Goal: Transaction & Acquisition: Purchase product/service

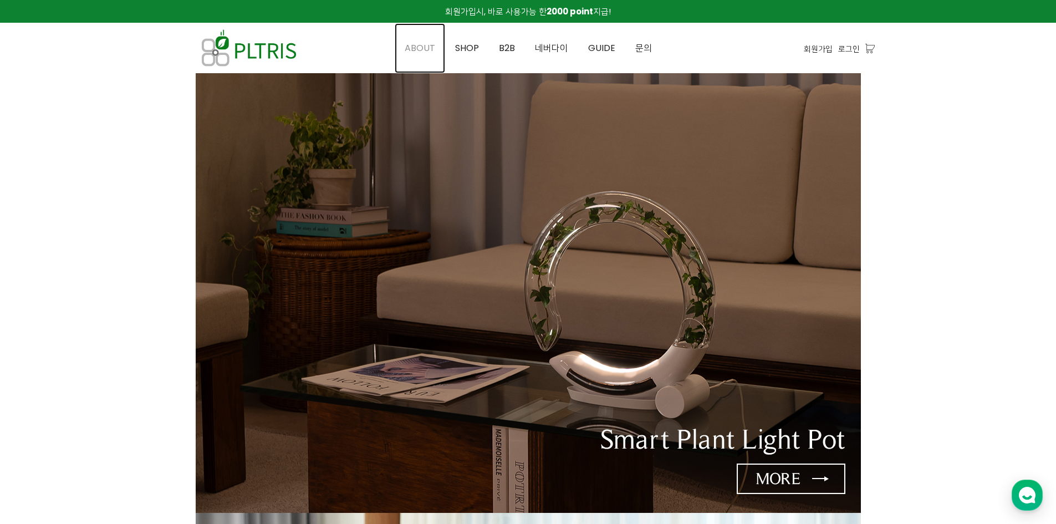
click at [422, 55] on link "ABOUT" at bounding box center [420, 48] width 50 height 50
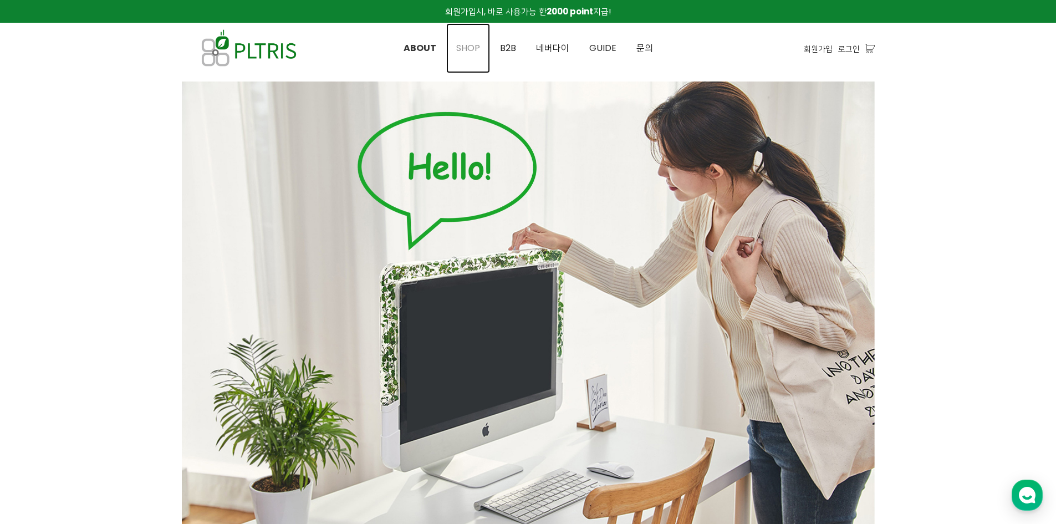
click at [468, 48] on span "SHOP" at bounding box center [468, 48] width 24 height 13
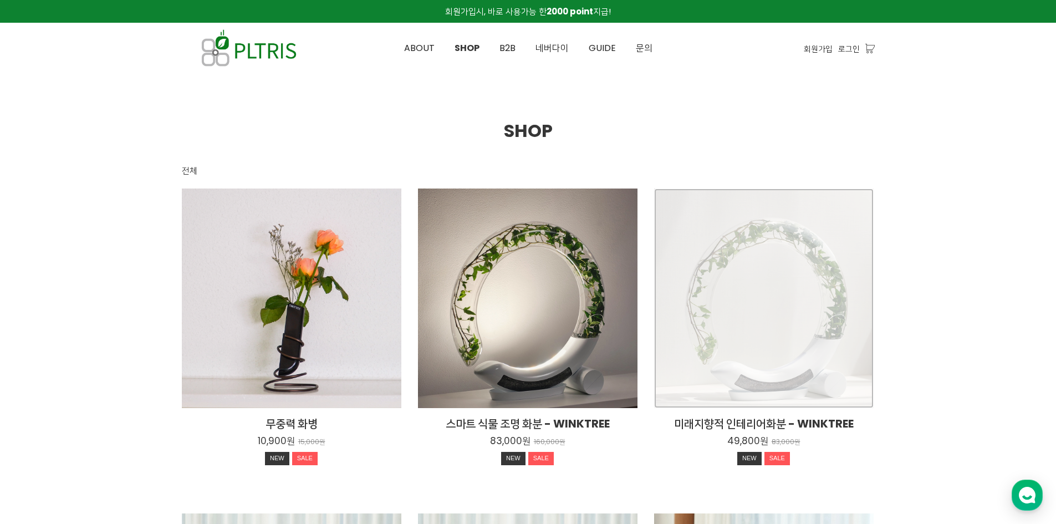
click at [771, 338] on div "미래지향적 인테리어화분 - WINKTREE 49,800원 83,000원 NEW SALE" at bounding box center [764, 299] width 220 height 220
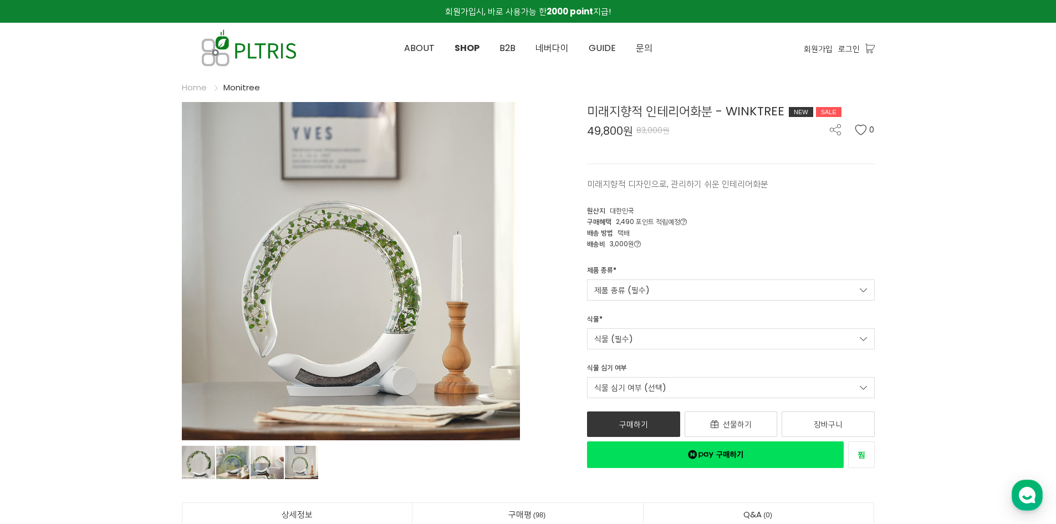
drag, startPoint x: 879, startPoint y: 286, endPoint x: 872, endPoint y: 283, distance: 8.4
click at [872, 284] on div "제품 종류 * 제품 종류 (필수) Winktree Winktree (식물조명+수분센서 내장)" at bounding box center [731, 282] width 304 height 35
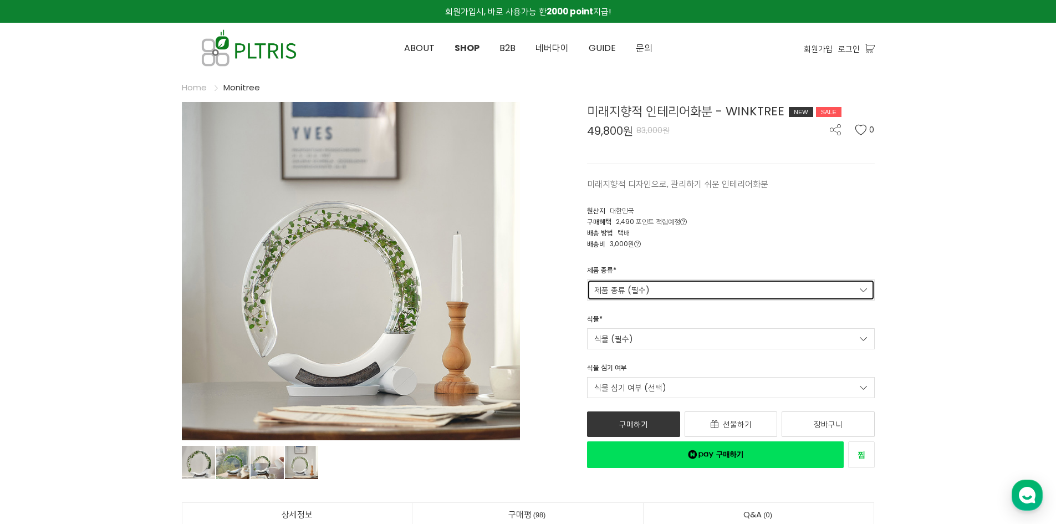
click at [858, 291] on link "제품 종류 (필수)" at bounding box center [731, 289] width 288 height 21
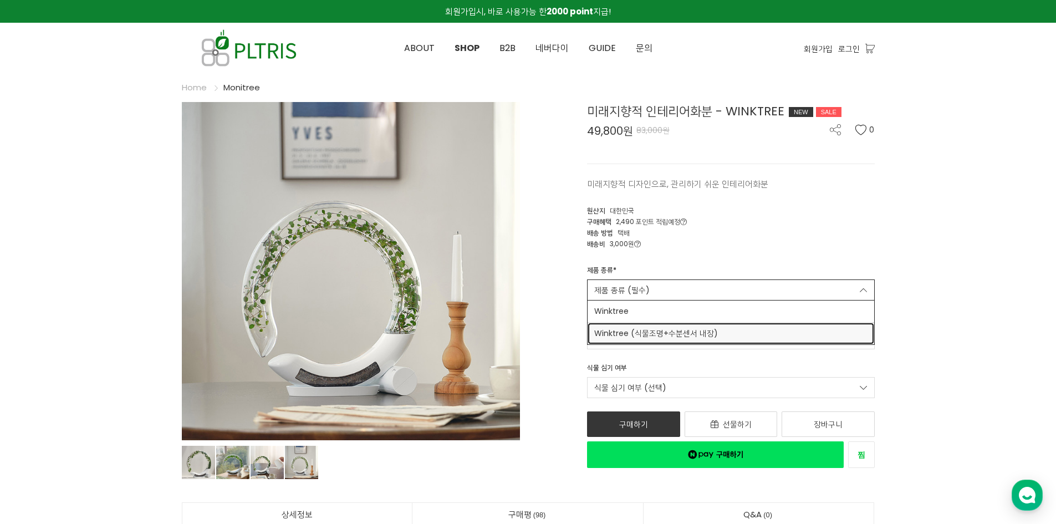
click at [844, 327] on link "Winktree (식물조명+수분센서 내장)" at bounding box center [731, 334] width 287 height 22
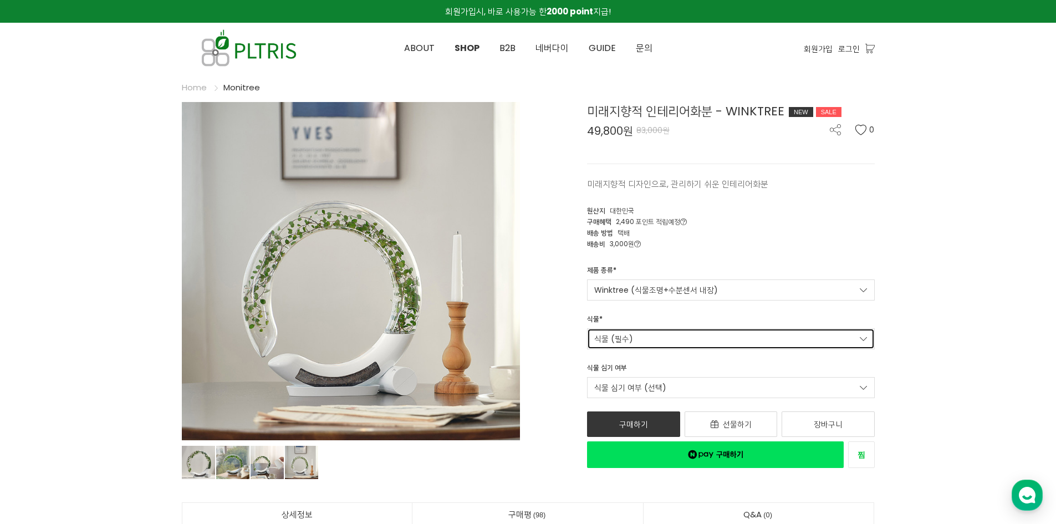
click at [738, 337] on link "식물 (필수)" at bounding box center [731, 338] width 288 height 21
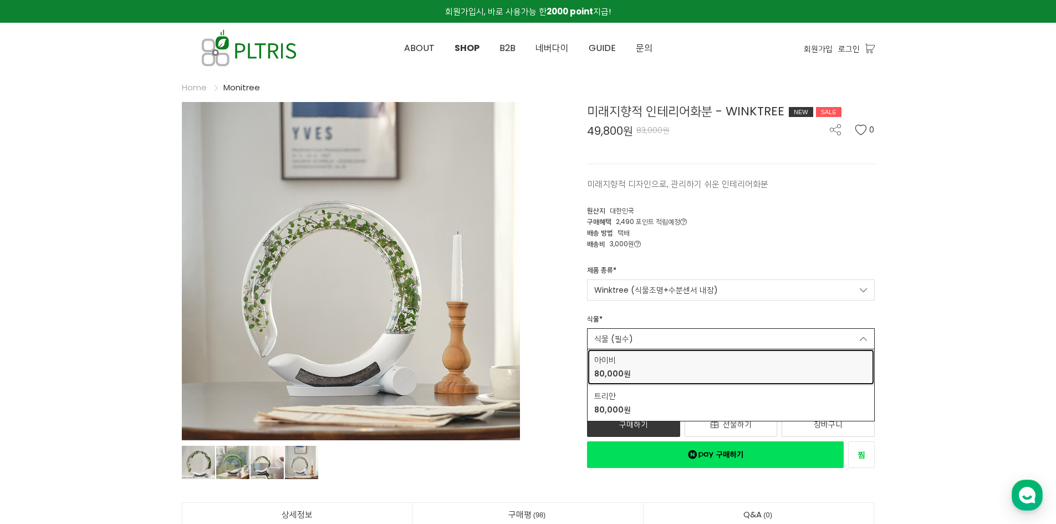
click at [622, 366] on div "아이비 80,000원" at bounding box center [612, 367] width 37 height 26
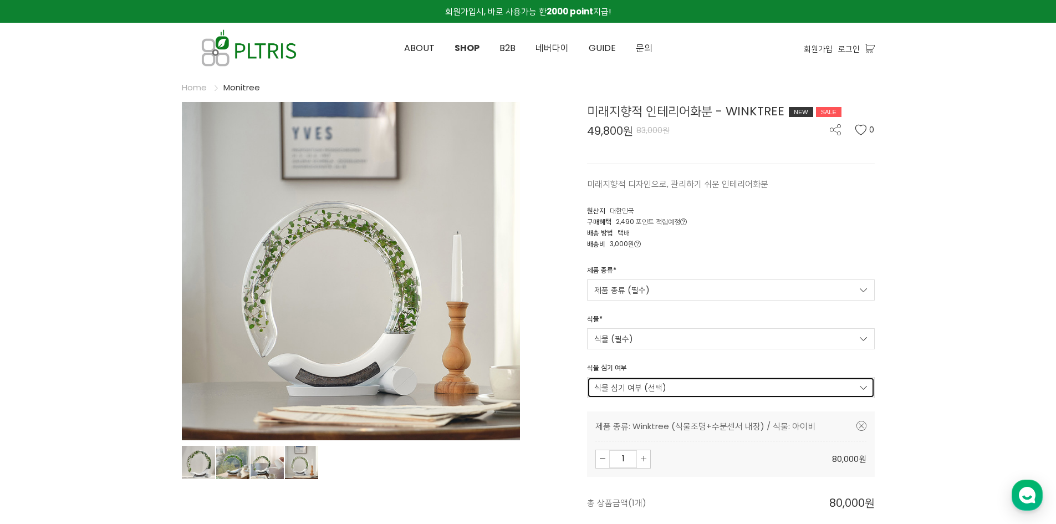
click at [787, 394] on link "식물 심기 여부 (선택)" at bounding box center [731, 387] width 288 height 21
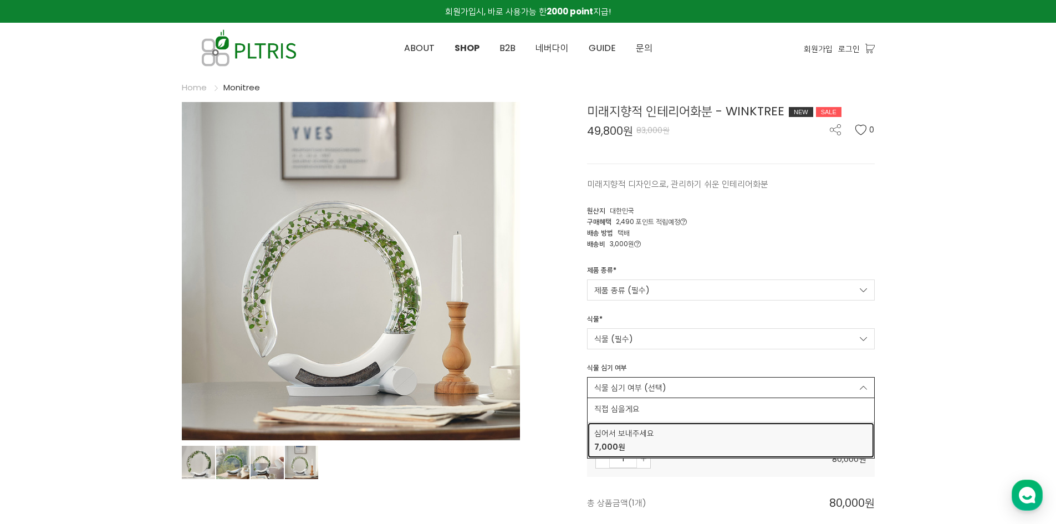
click at [636, 444] on span "7,000원" at bounding box center [730, 447] width 273 height 12
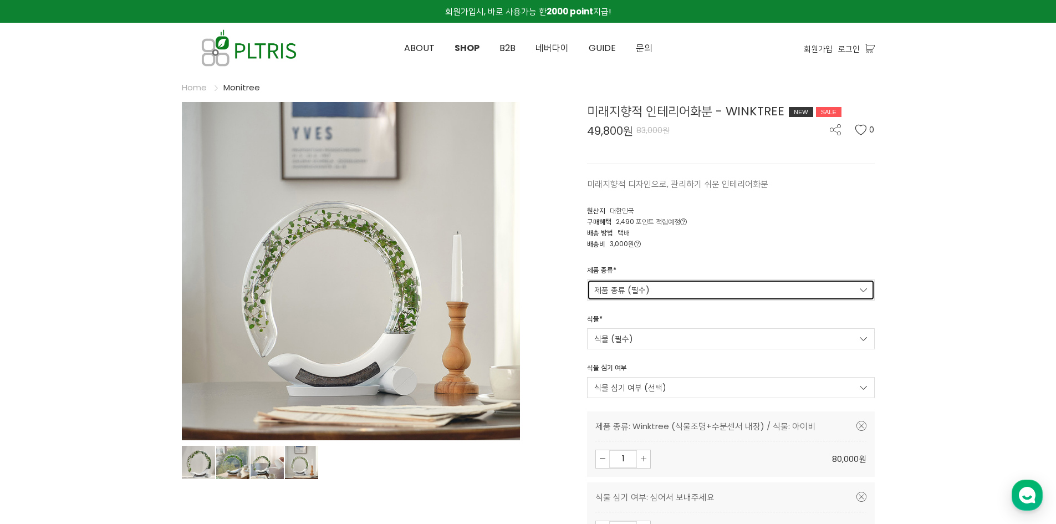
click at [819, 292] on link "제품 종류 (필수)" at bounding box center [731, 289] width 288 height 21
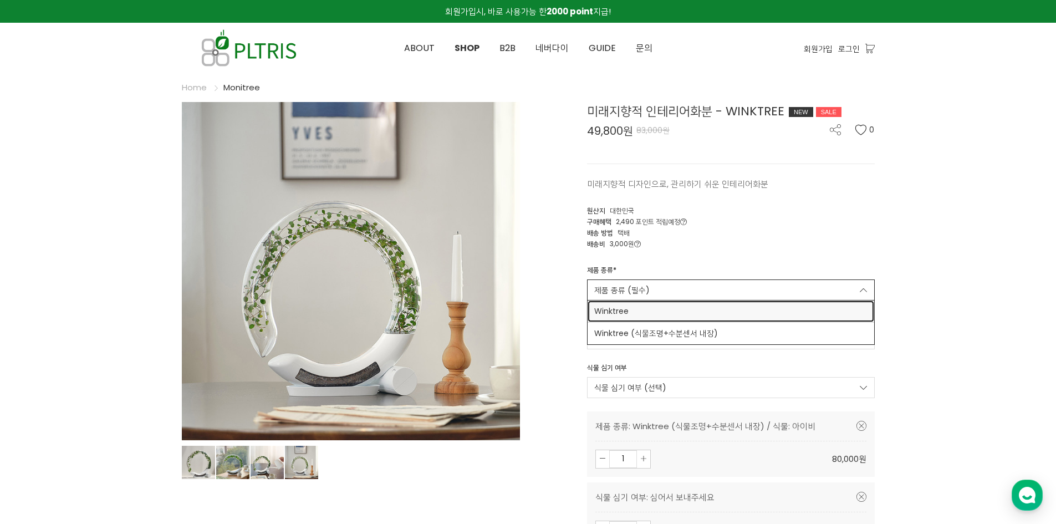
click at [667, 304] on link "Winktree" at bounding box center [731, 311] width 287 height 22
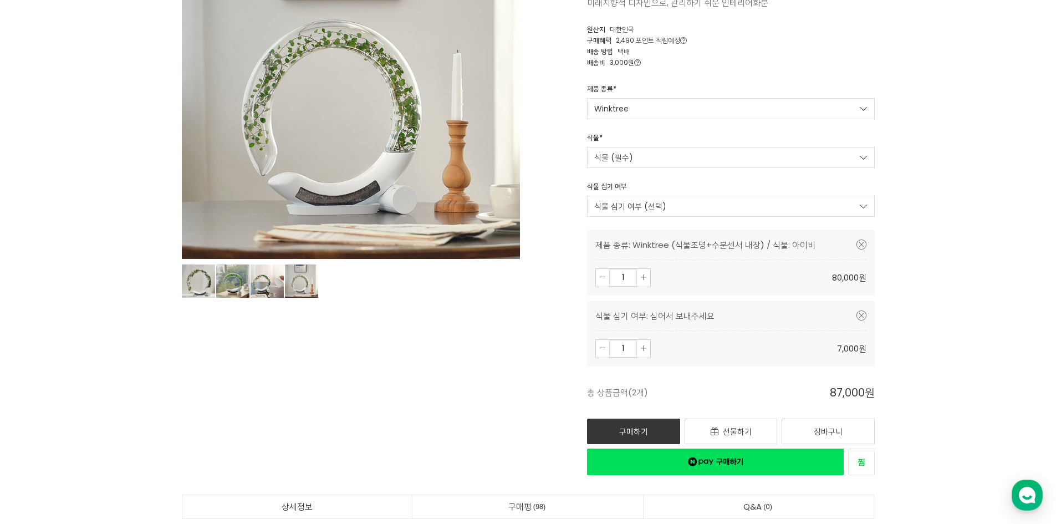
scroll to position [222, 0]
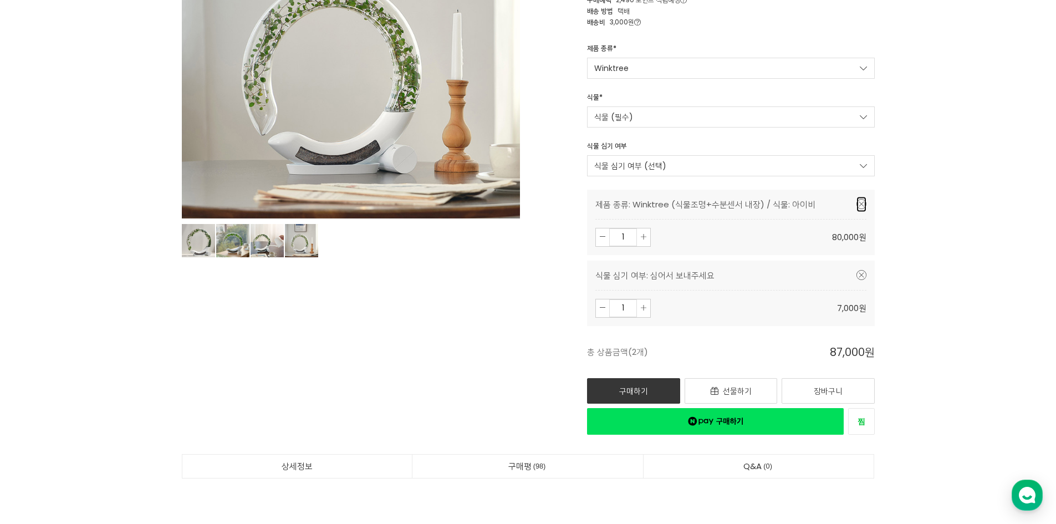
click at [860, 205] on icon at bounding box center [862, 204] width 10 height 10
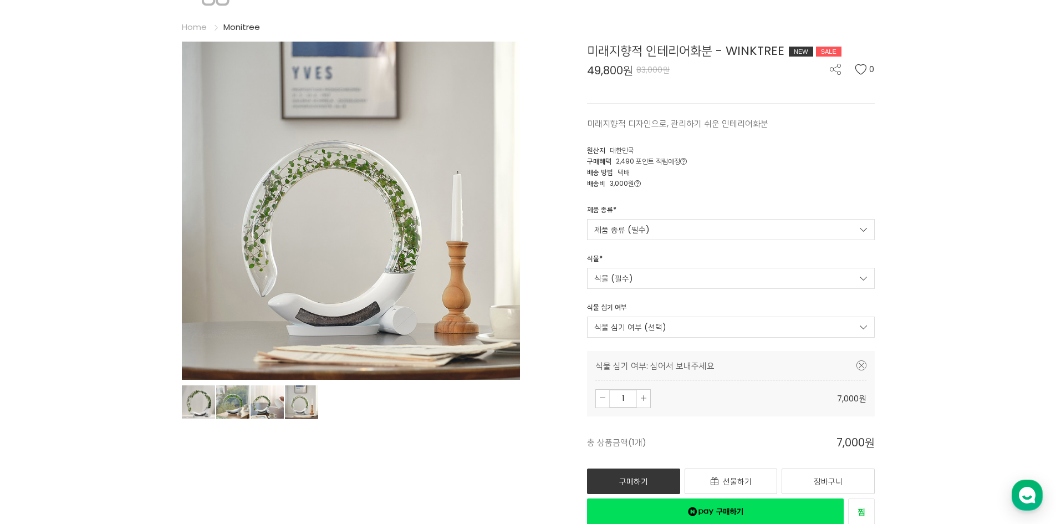
scroll to position [55, 0]
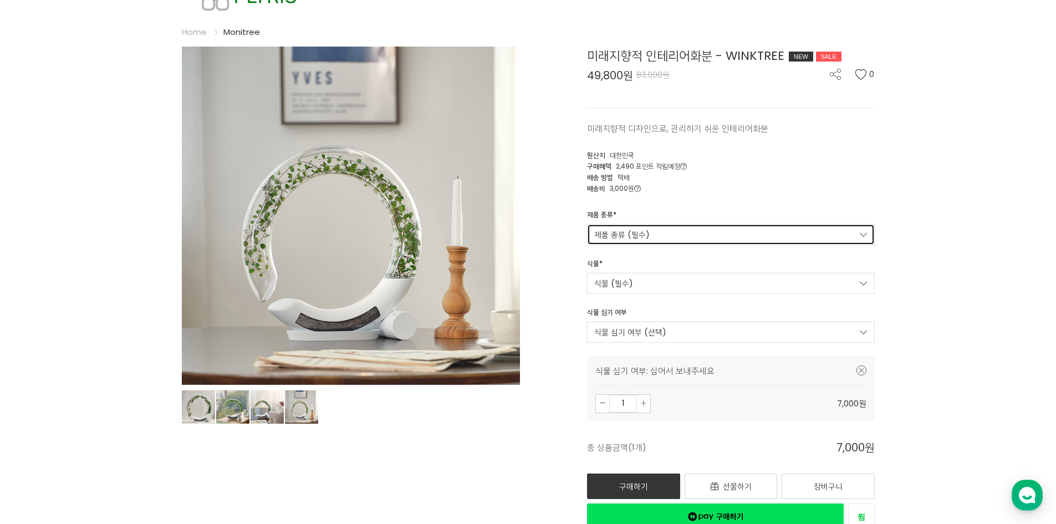
click at [778, 240] on link "제품 종류 (필수)" at bounding box center [731, 234] width 288 height 21
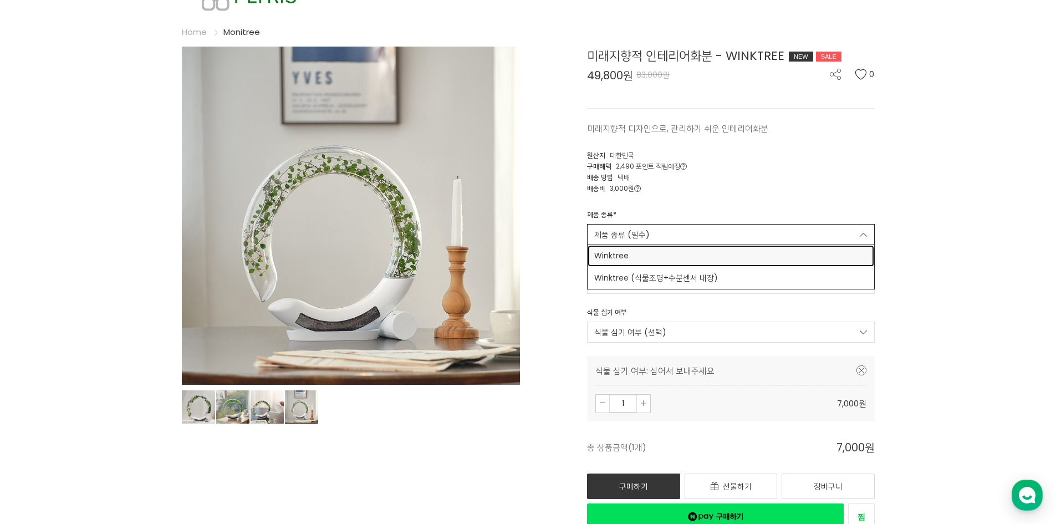
click at [622, 254] on span "Winktree" at bounding box center [730, 256] width 273 height 12
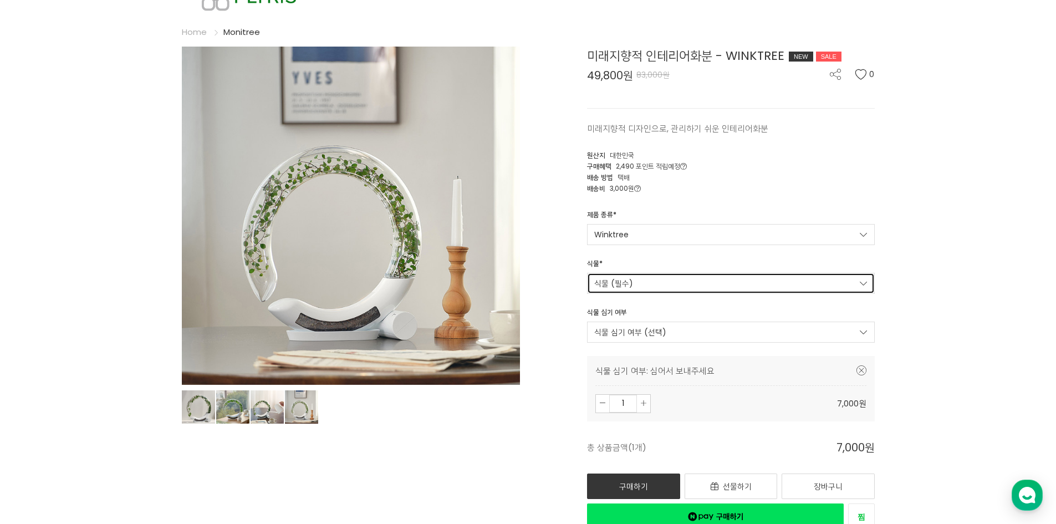
click at [858, 286] on link "식물 (필수)" at bounding box center [731, 283] width 288 height 21
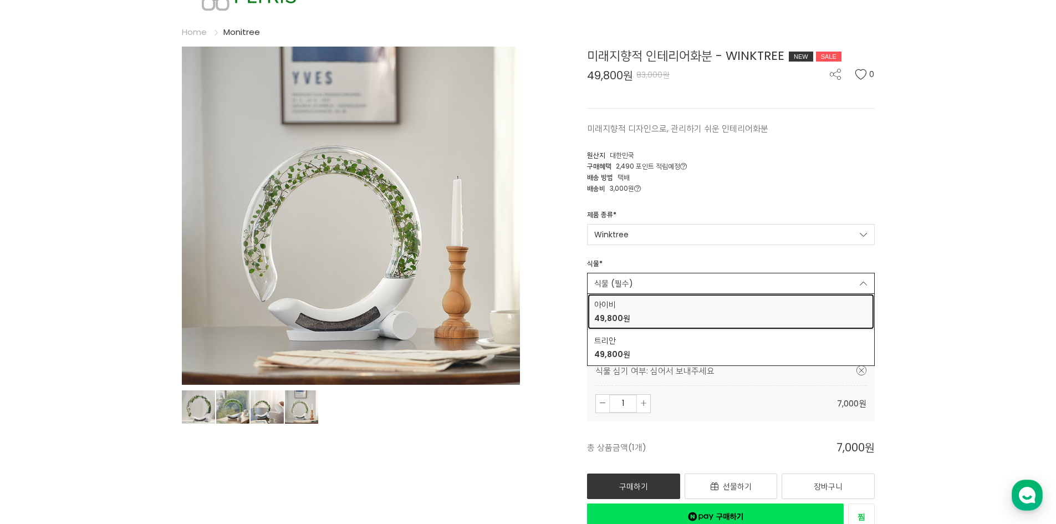
click at [766, 319] on div "아이비 49,800원" at bounding box center [730, 312] width 273 height 26
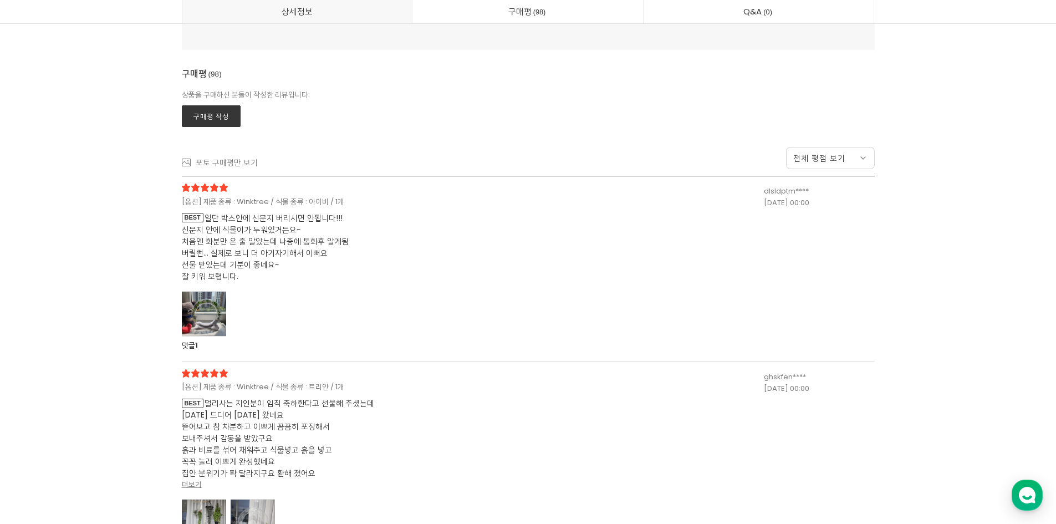
scroll to position [21511, 0]
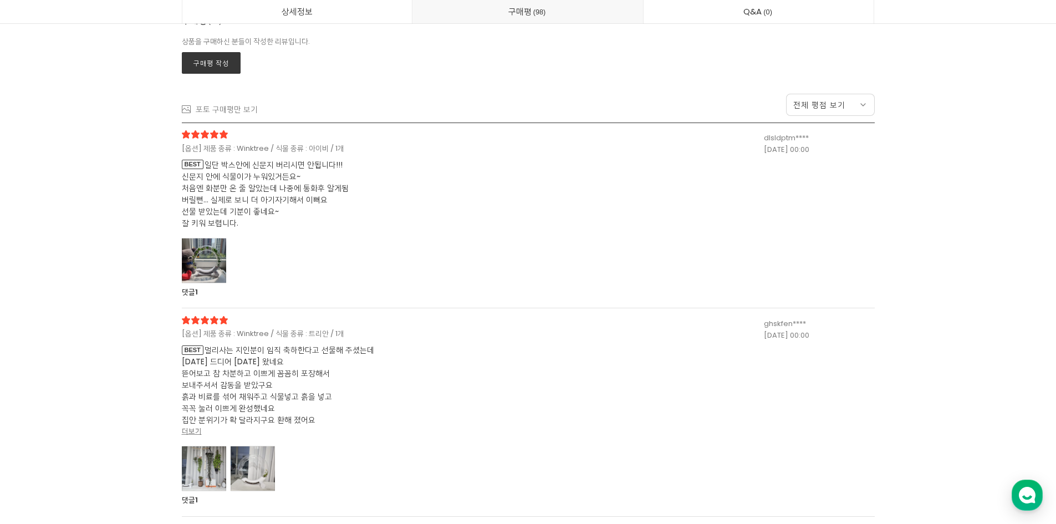
click at [203, 263] on div at bounding box center [204, 260] width 44 height 45
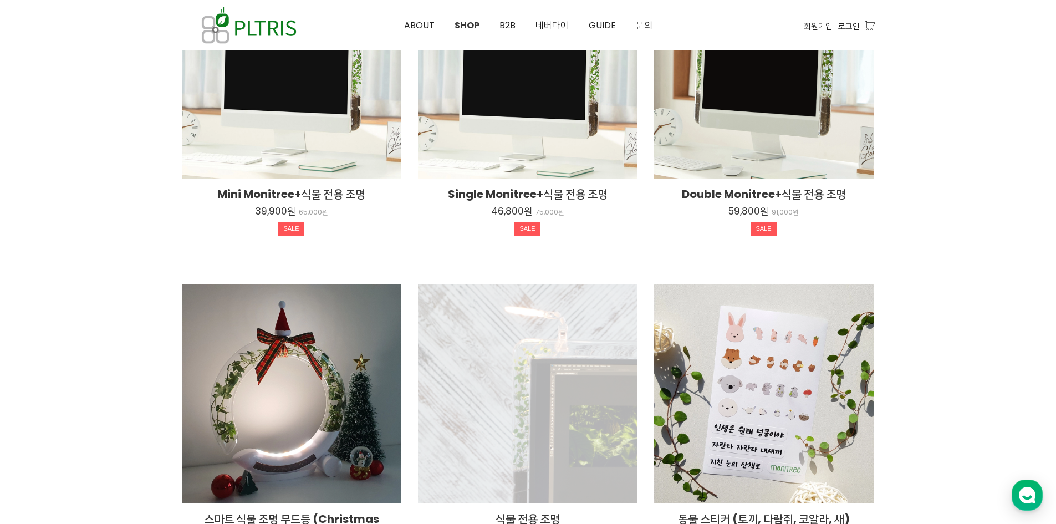
scroll to position [814, 0]
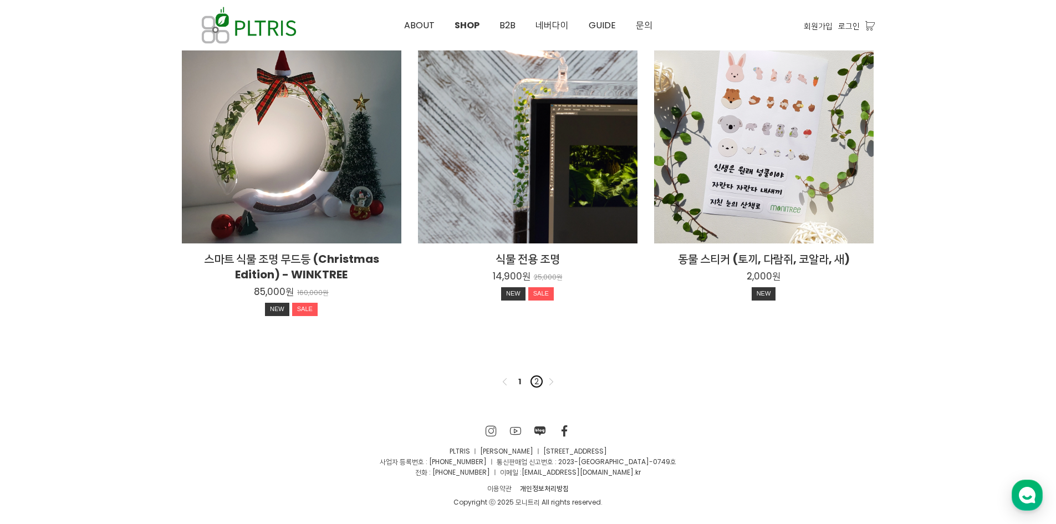
click at [533, 384] on link "2" at bounding box center [536, 381] width 13 height 13
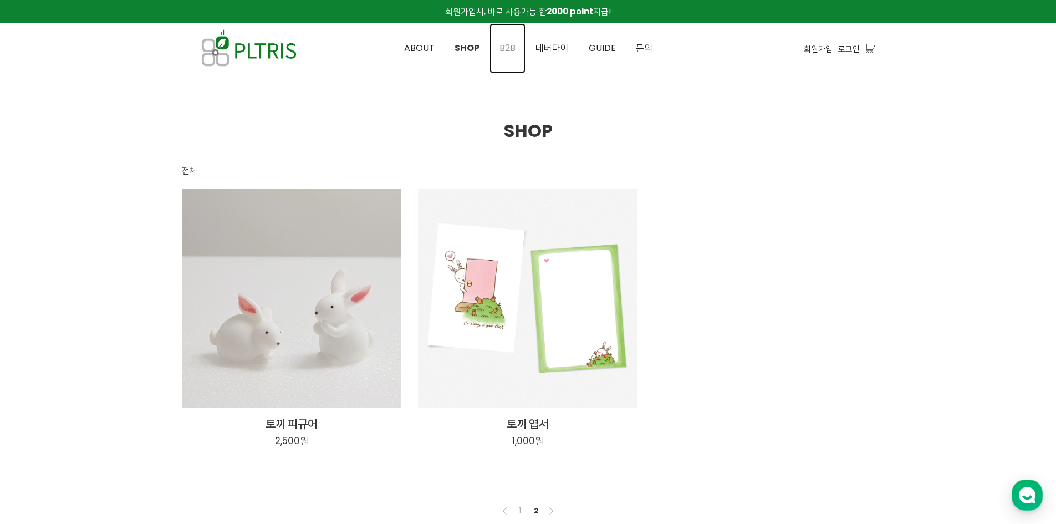
click at [507, 48] on span "B2B" at bounding box center [508, 48] width 16 height 13
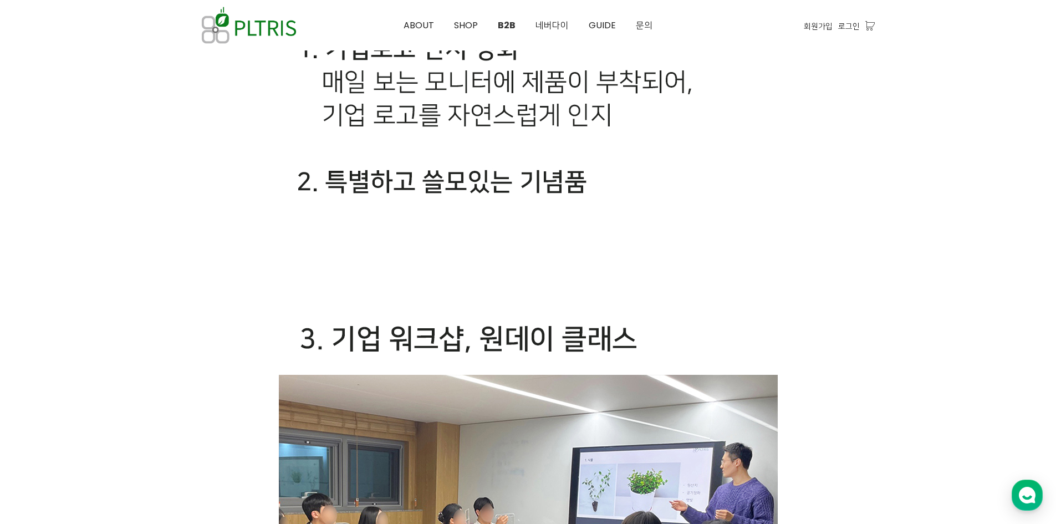
scroll to position [3216, 0]
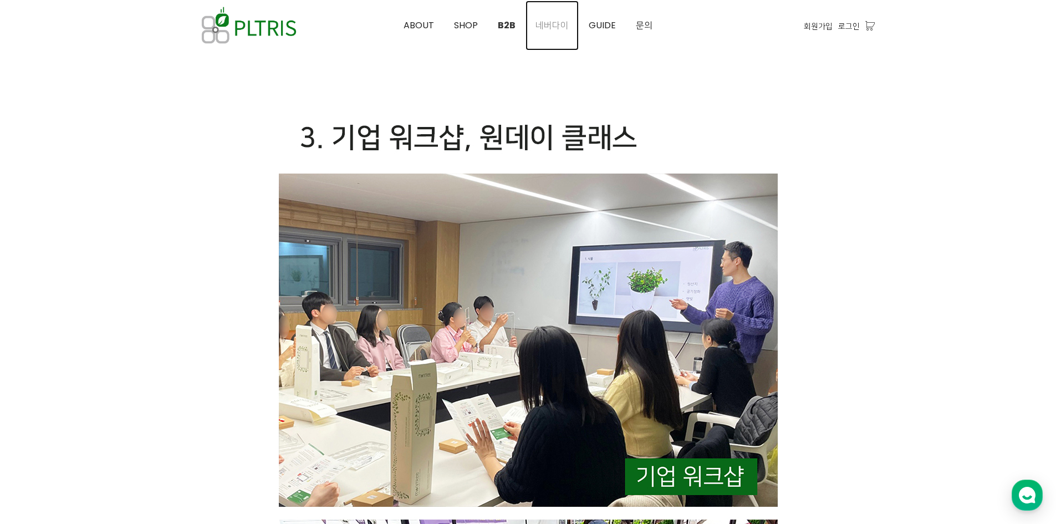
click at [552, 24] on span "네버다이" at bounding box center [552, 25] width 33 height 13
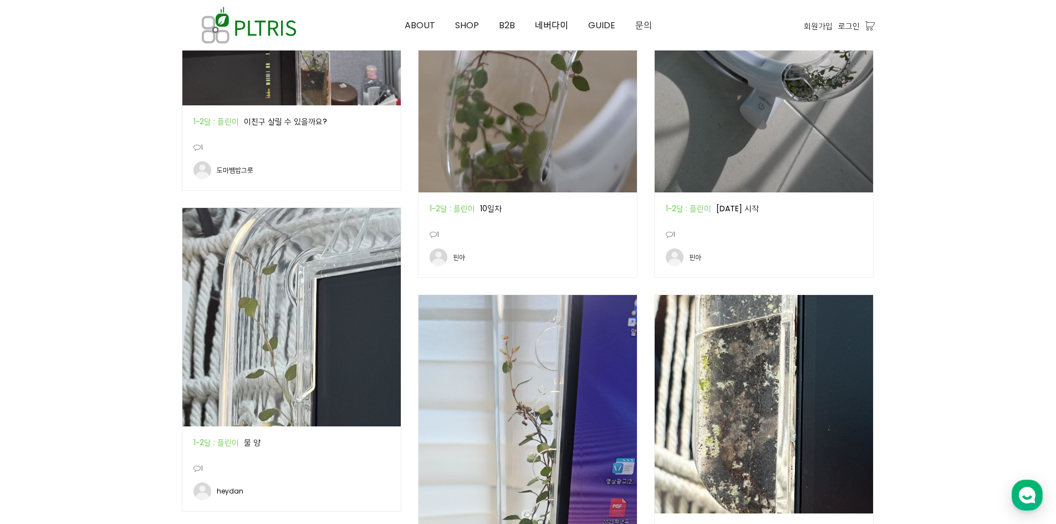
scroll to position [1441, 0]
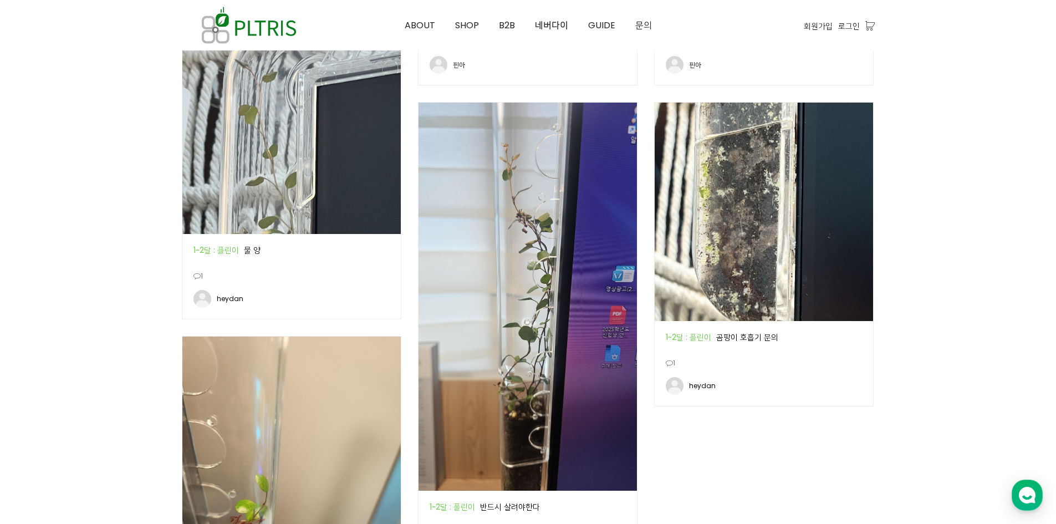
click at [710, 296] on img at bounding box center [764, 212] width 218 height 218
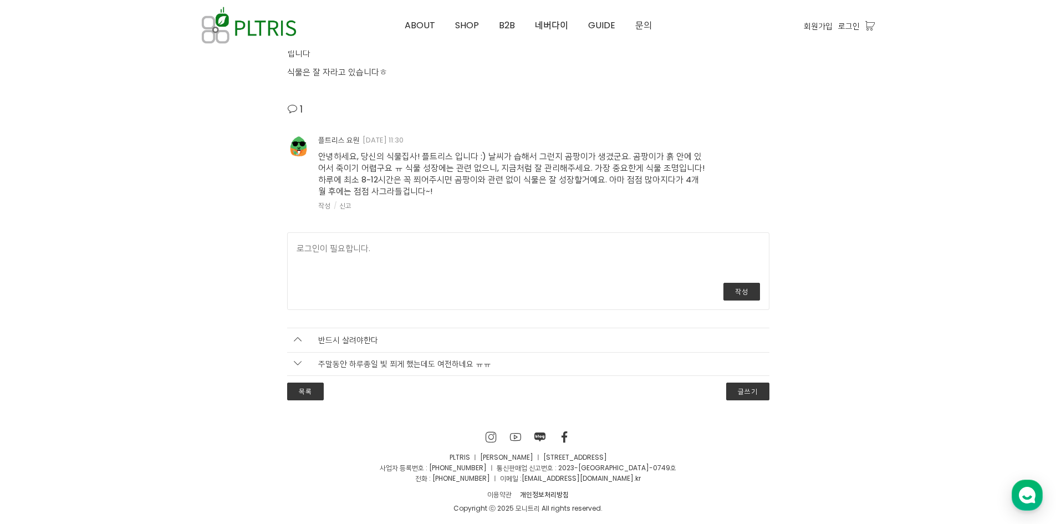
scroll to position [1331, 0]
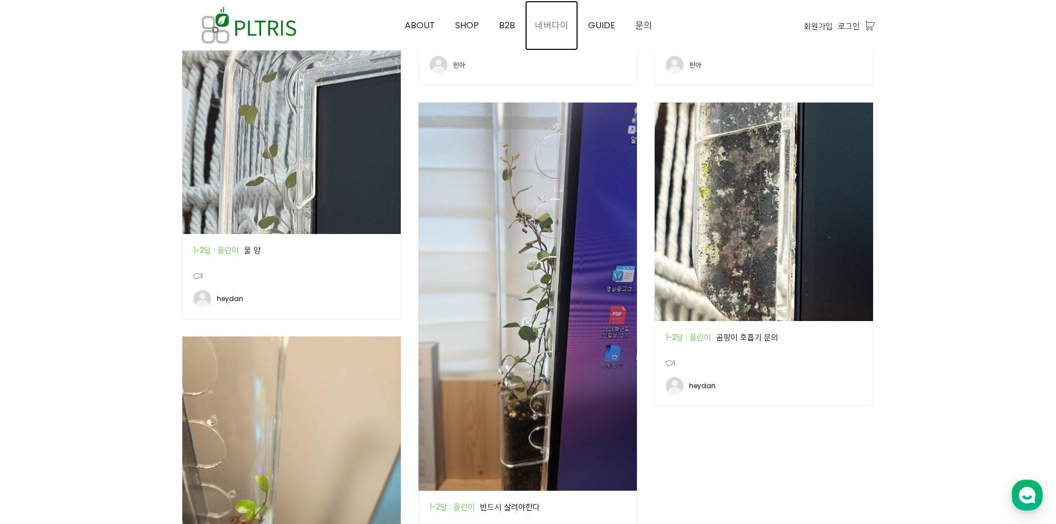
click at [552, 26] on span "네버다이" at bounding box center [551, 25] width 33 height 13
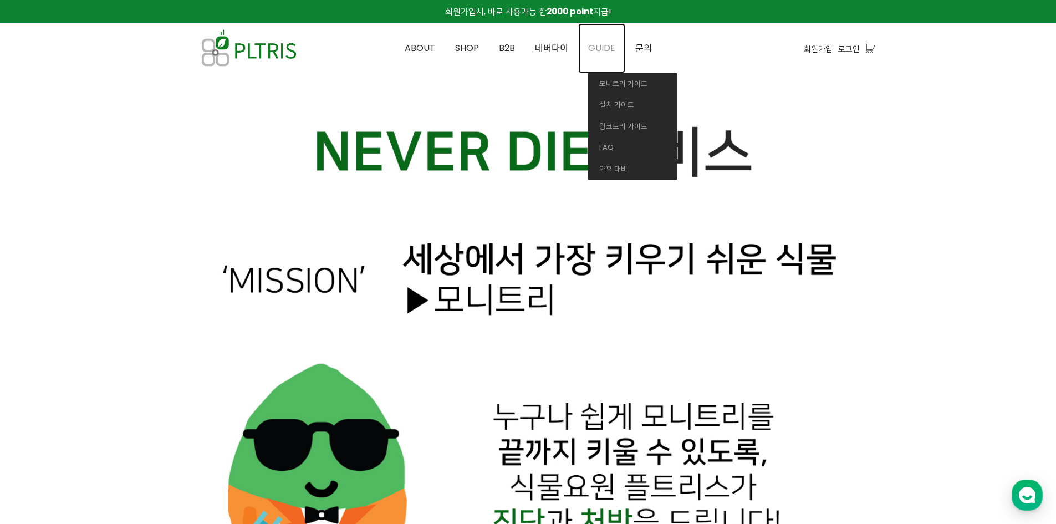
click at [597, 52] on span "GUIDE" at bounding box center [601, 48] width 27 height 13
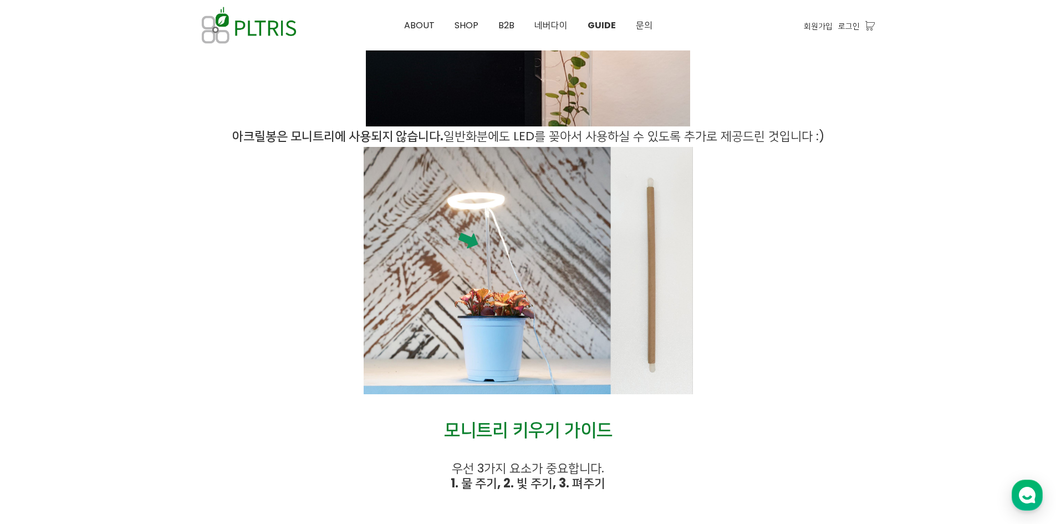
scroll to position [1552, 0]
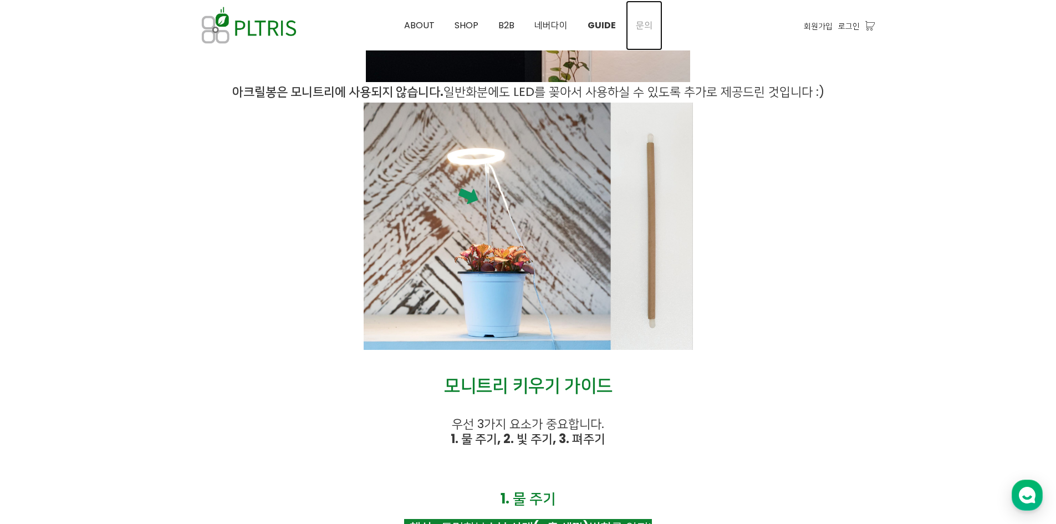
click at [641, 28] on span "문의" at bounding box center [644, 25] width 17 height 13
